Goal: Information Seeking & Learning: Learn about a topic

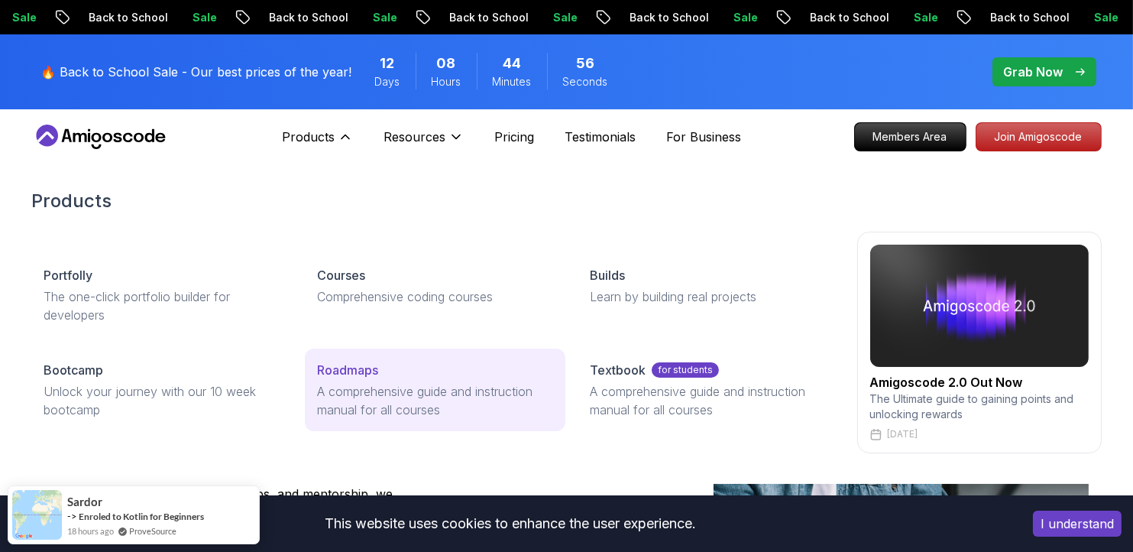
click at [367, 400] on p "A comprehensive guide and instruction manual for all courses" at bounding box center [435, 400] width 236 height 37
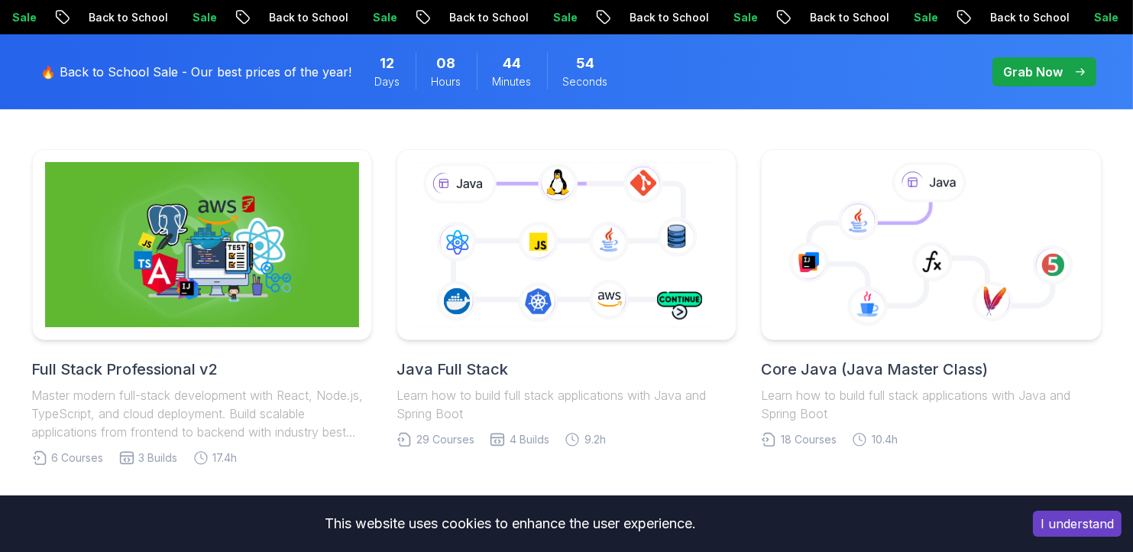
scroll to position [395, 0]
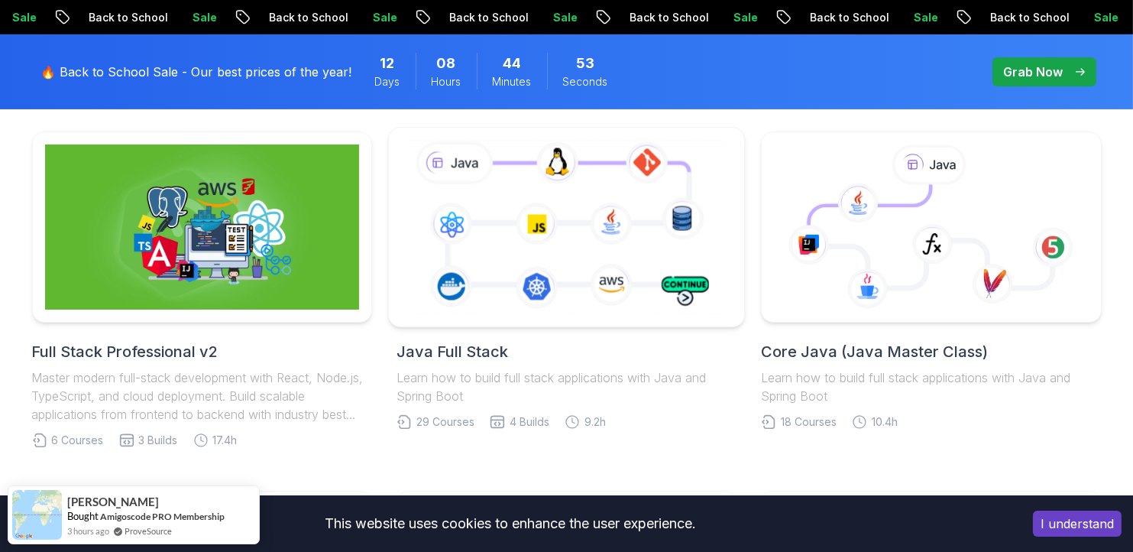
click at [477, 265] on icon at bounding box center [566, 227] width 323 height 180
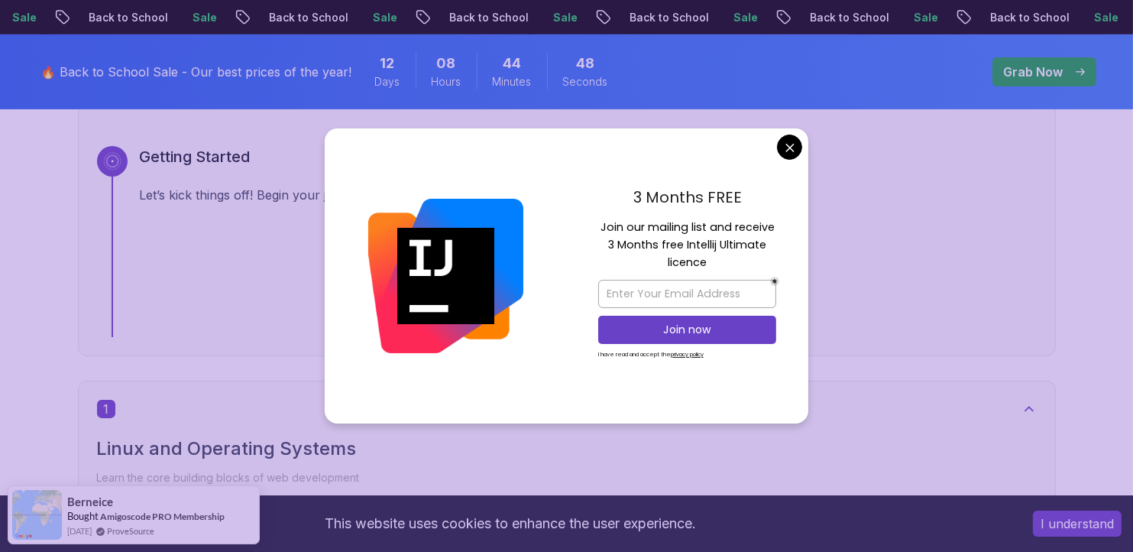
scroll to position [570, 0]
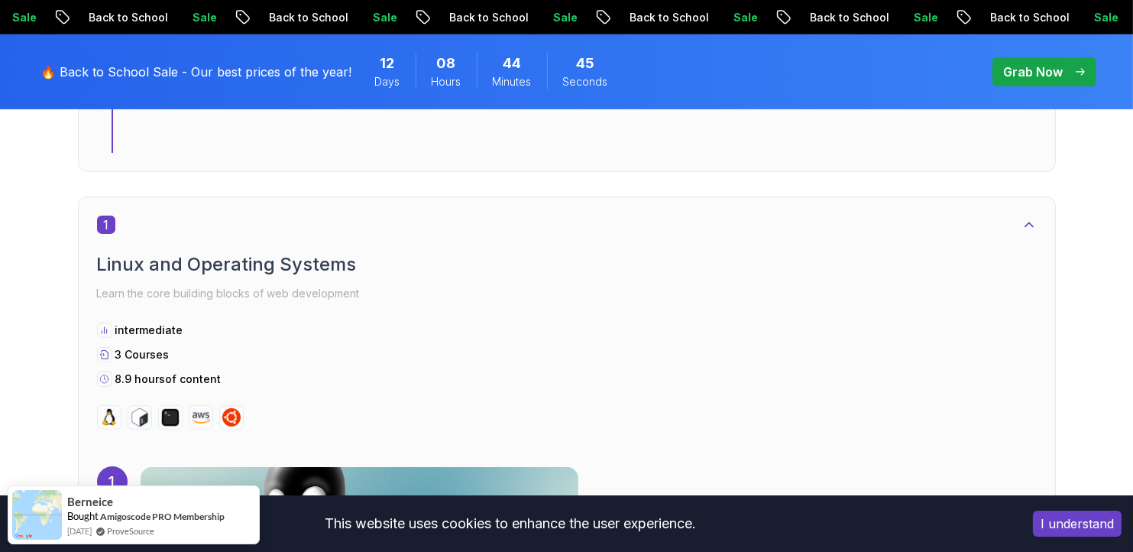
scroll to position [824, 0]
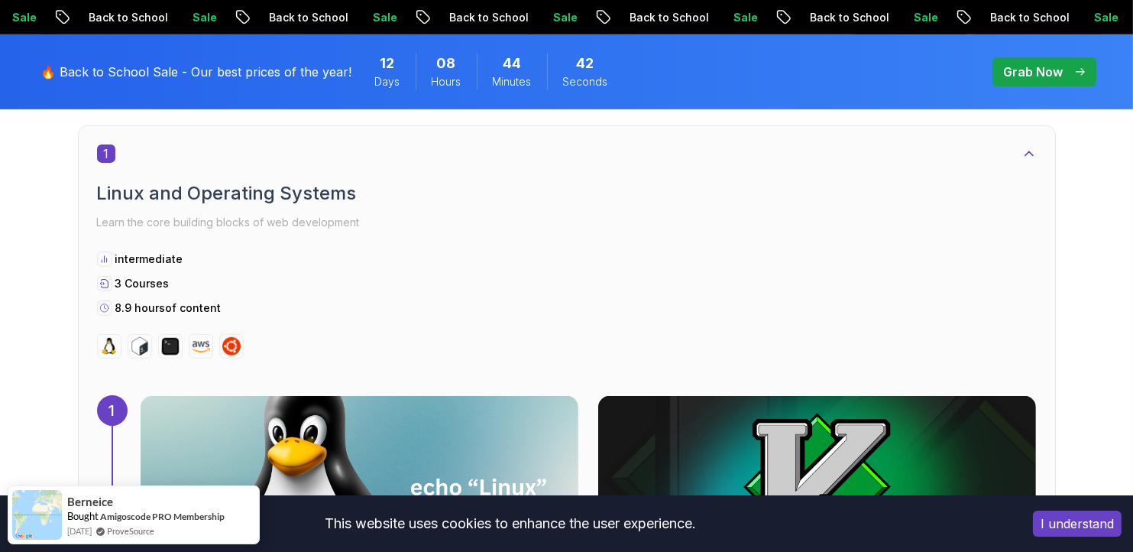
drag, startPoint x: 113, startPoint y: 254, endPoint x: 223, endPoint y: 308, distance: 122.3
click at [223, 308] on div "intermediate 3 Courses 8.9 hours of content" at bounding box center [567, 283] width 940 height 64
drag, startPoint x: 223, startPoint y: 308, endPoint x: 322, endPoint y: 335, distance: 102.8
click at [322, 335] on div at bounding box center [567, 346] width 940 height 24
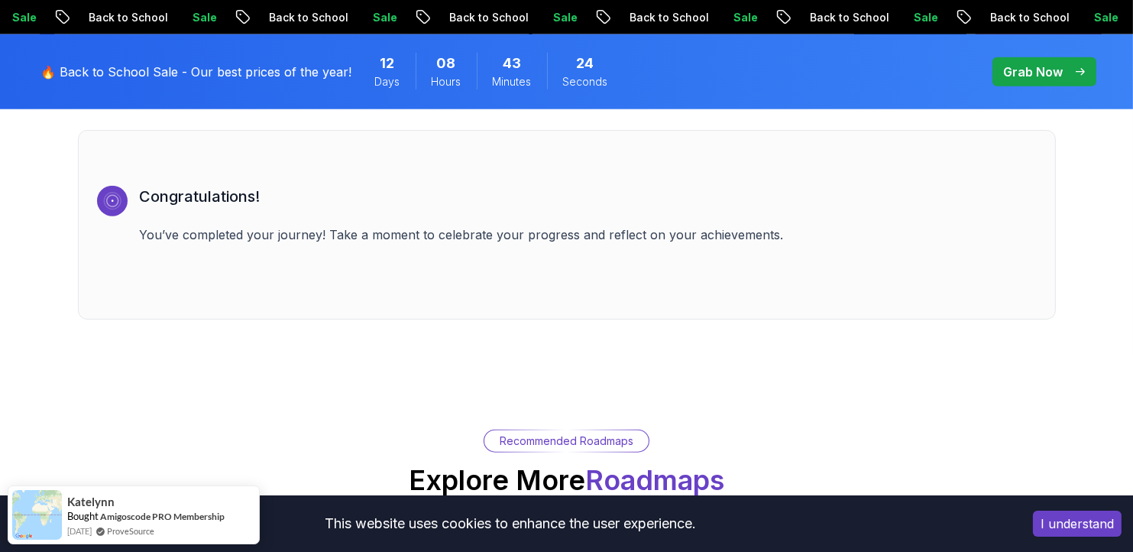
scroll to position [10692, 0]
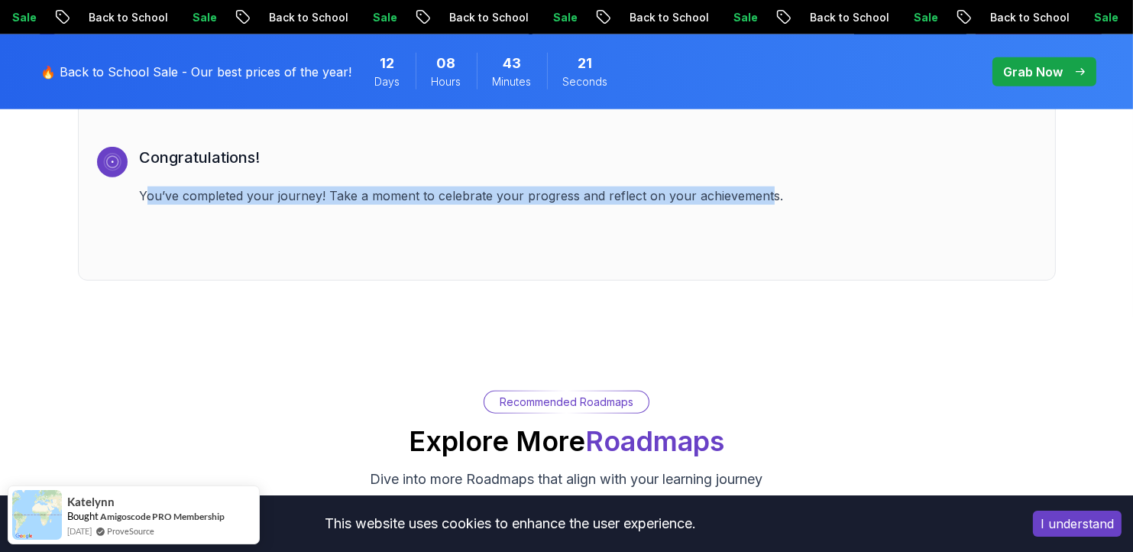
drag, startPoint x: 145, startPoint y: 173, endPoint x: 766, endPoint y: 186, distance: 621.1
click at [766, 186] on div "Congratulations! You’ve completed your journey! Take a moment to celebrate your…" at bounding box center [588, 204] width 897 height 115
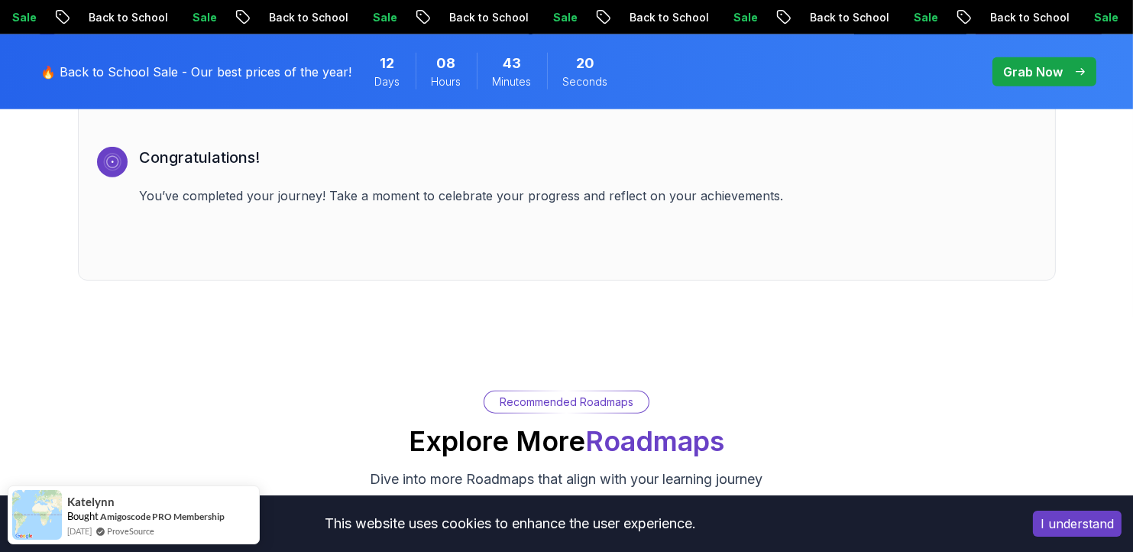
drag, startPoint x: 766, startPoint y: 186, endPoint x: 639, endPoint y: 323, distance: 187.6
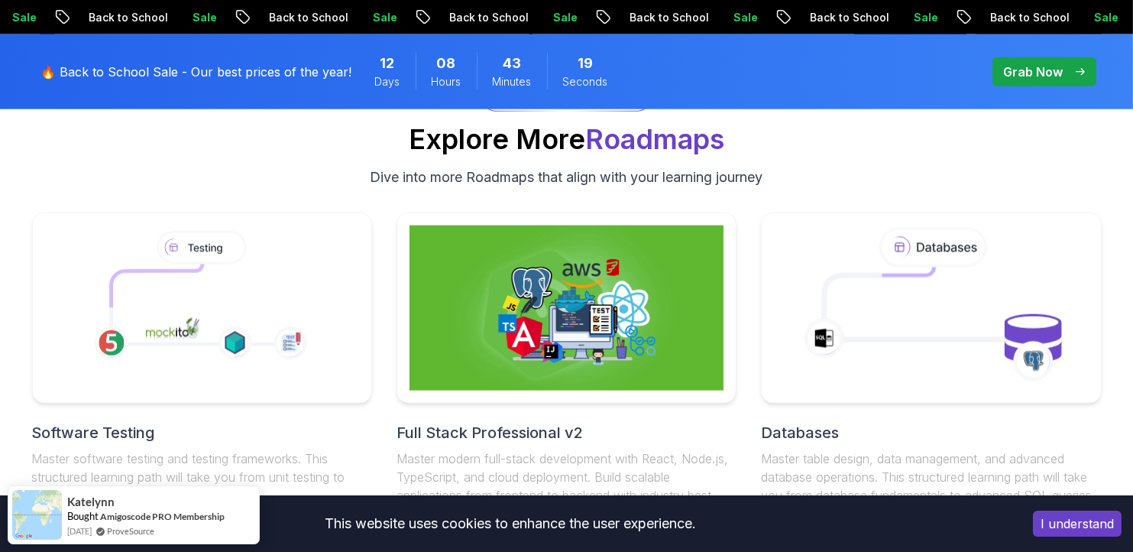
scroll to position [11058, 0]
